Goal: Information Seeking & Learning: Learn about a topic

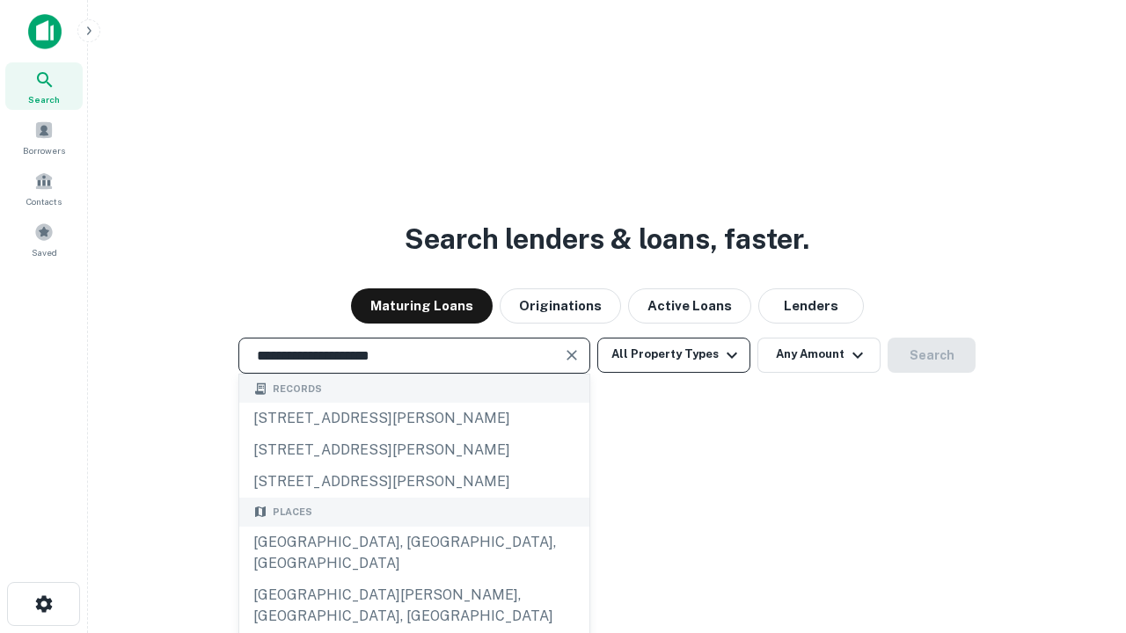
click at [413, 579] on div "[GEOGRAPHIC_DATA], [GEOGRAPHIC_DATA], [GEOGRAPHIC_DATA]" at bounding box center [414, 553] width 350 height 53
type input "**********"
click at [674, 354] on button "All Property Types" at bounding box center [673, 355] width 153 height 35
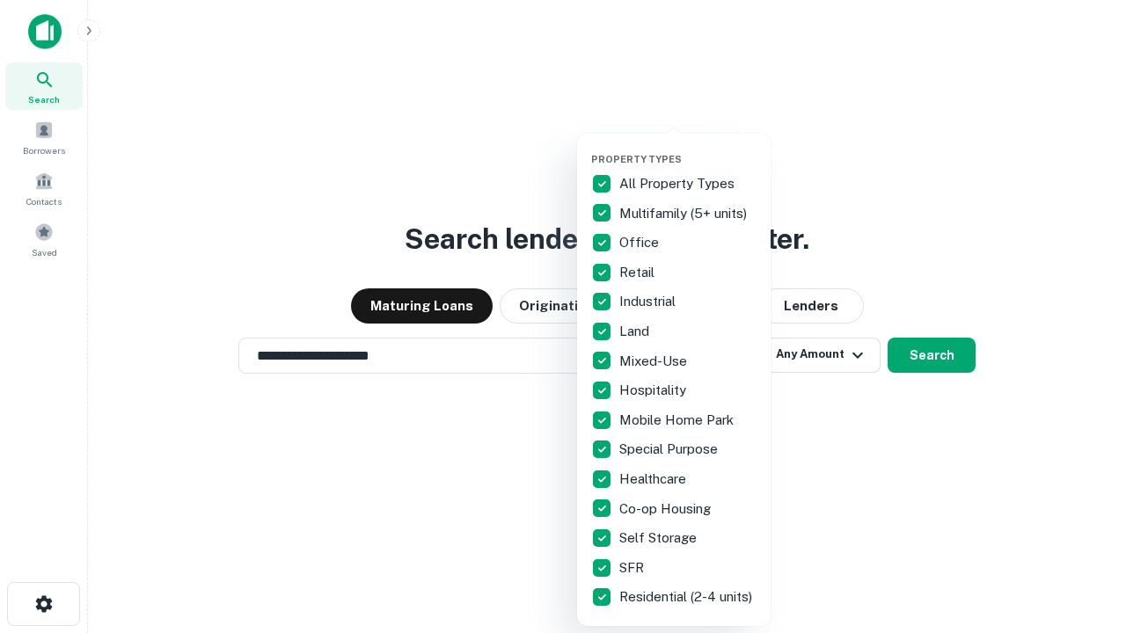
click at [688, 148] on button "button" at bounding box center [687, 148] width 193 height 1
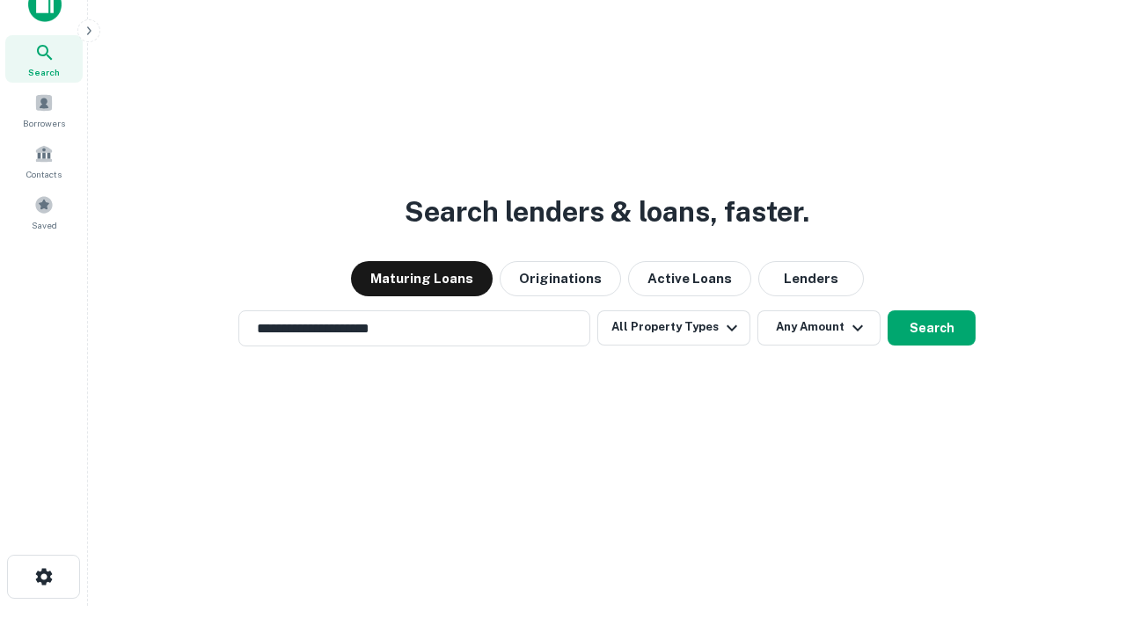
scroll to position [11, 212]
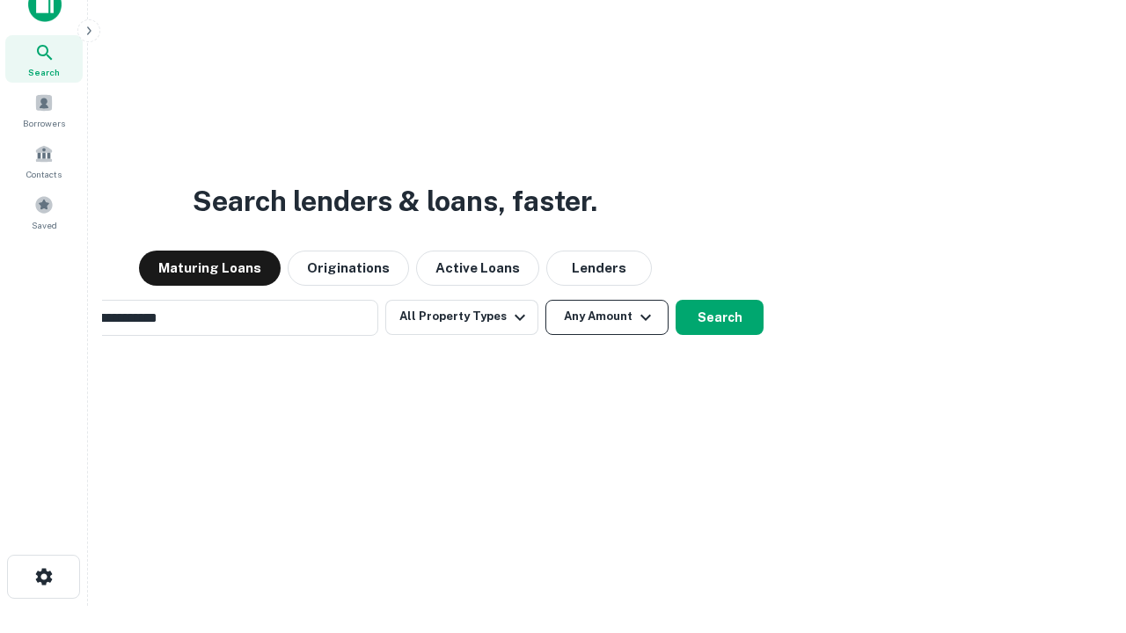
click at [545, 300] on button "Any Amount" at bounding box center [606, 317] width 123 height 35
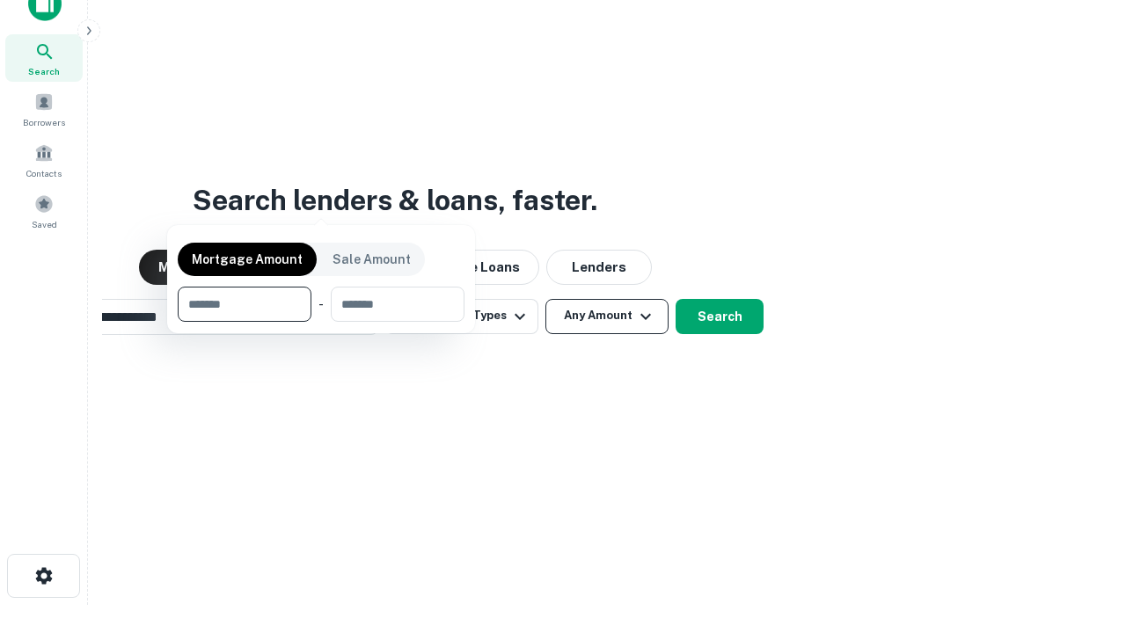
scroll to position [127, 498]
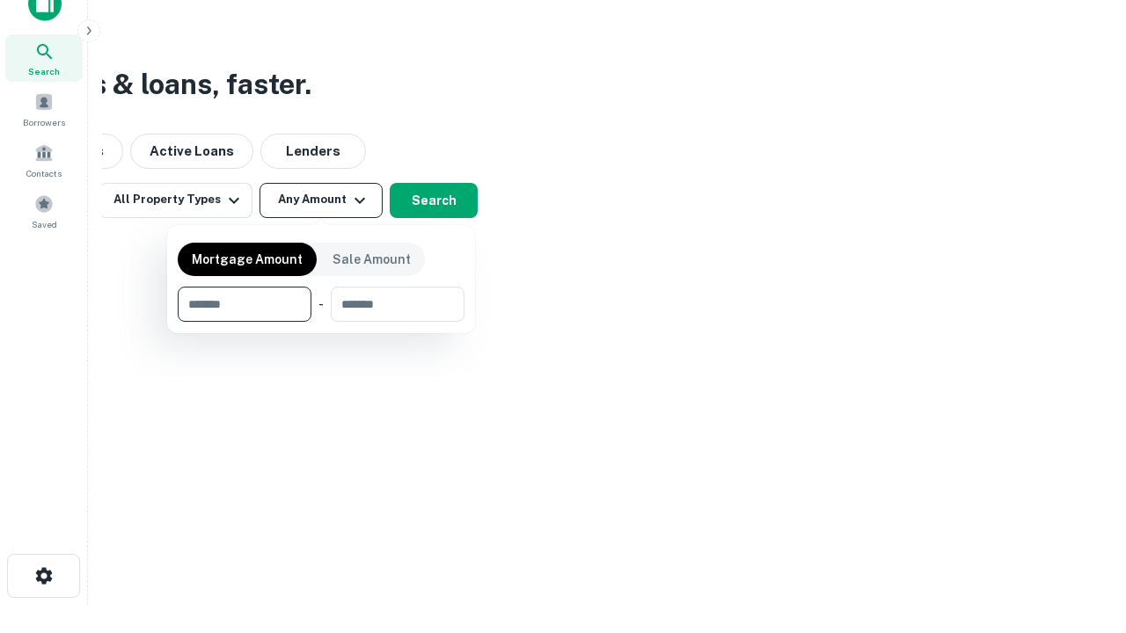
type input "*******"
click at [321, 322] on button "button" at bounding box center [321, 322] width 287 height 1
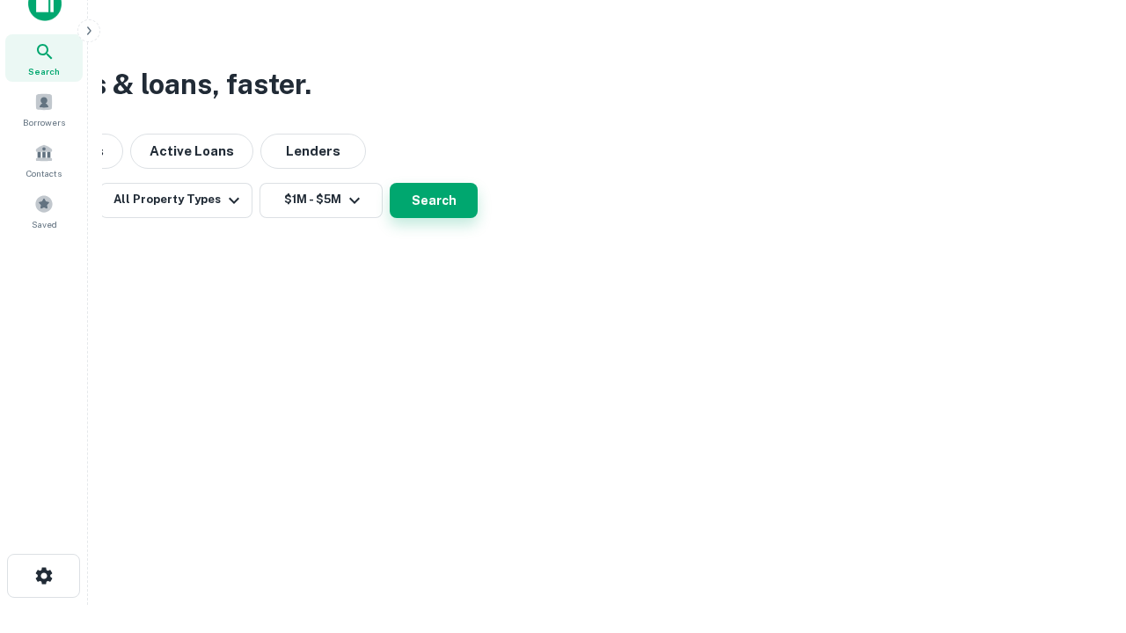
click at [477, 218] on button "Search" at bounding box center [434, 200] width 88 height 35
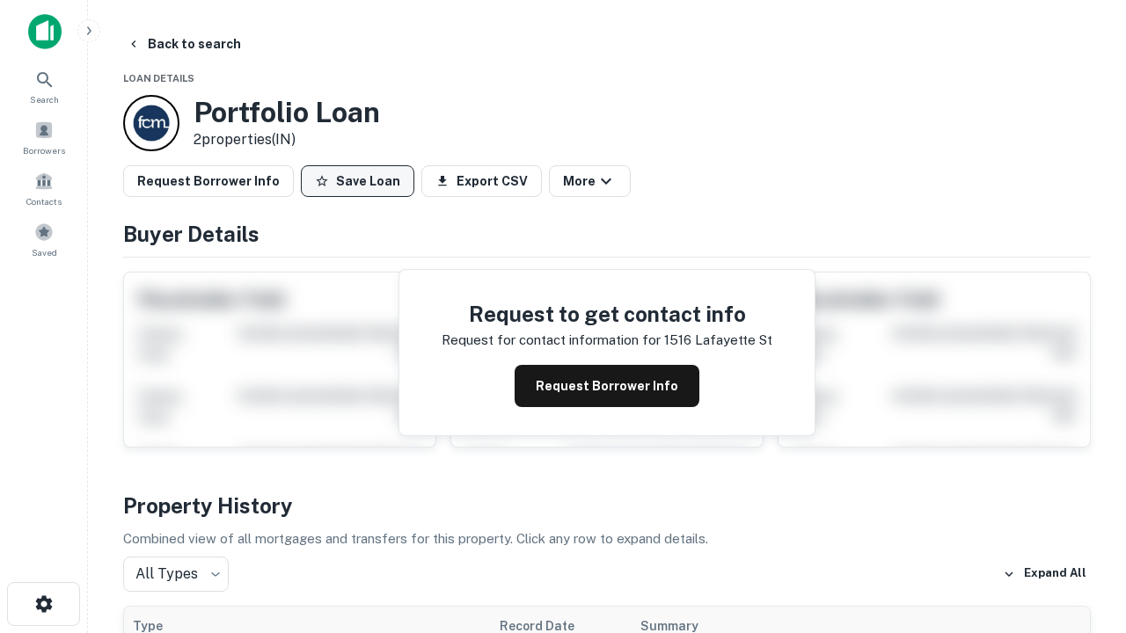
click at [357, 181] on button "Save Loan" at bounding box center [357, 181] width 113 height 32
click at [361, 181] on button "Loan Saved" at bounding box center [361, 181] width 121 height 32
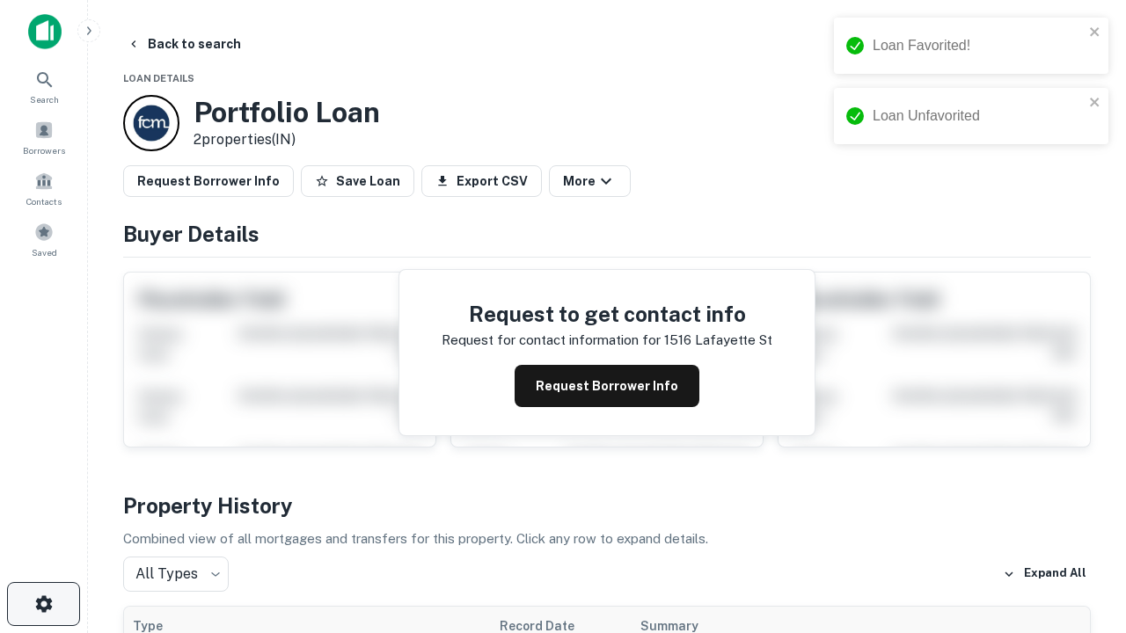
click at [43, 604] on icon "button" at bounding box center [43, 604] width 21 height 21
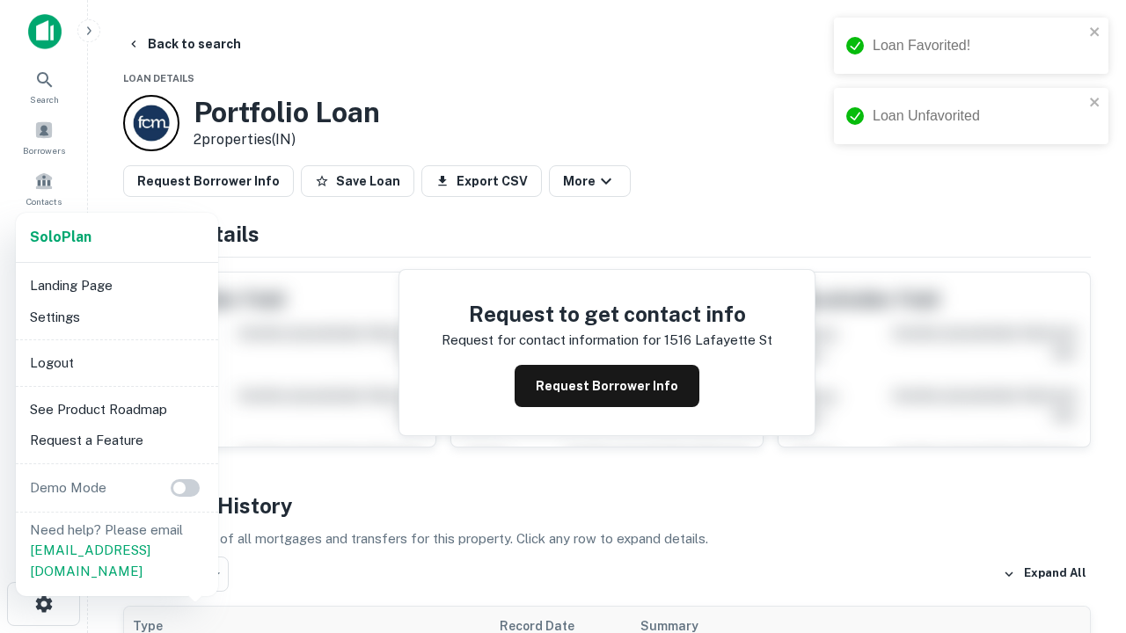
click at [116, 362] on li "Logout" at bounding box center [117, 363] width 188 height 32
